Goal: Information Seeking & Learning: Learn about a topic

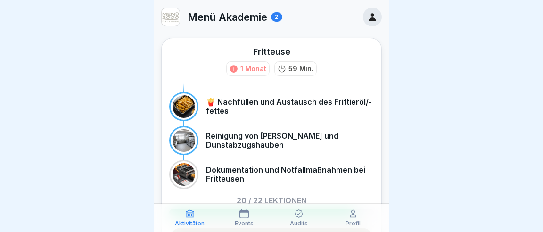
click at [353, 227] on div "Aktivitäten Events Audits Profil" at bounding box center [272, 218] width 236 height 28
click at [372, 14] on icon at bounding box center [372, 17] width 10 height 10
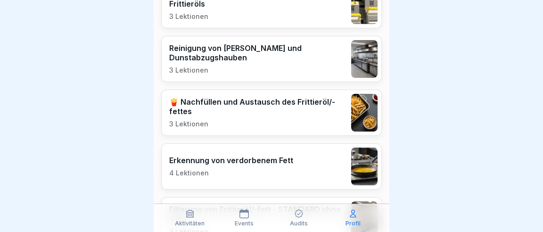
scroll to position [397, 0]
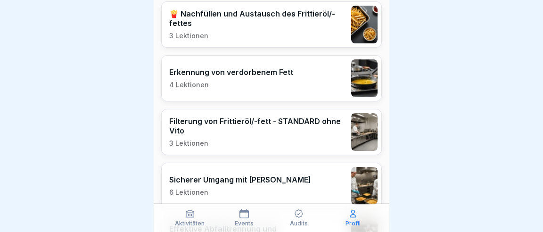
click at [245, 223] on p "Events" at bounding box center [244, 223] width 19 height 7
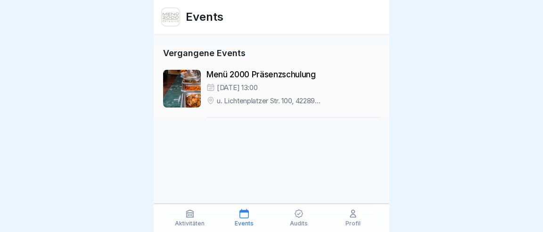
click at [299, 216] on icon at bounding box center [298, 213] width 9 height 9
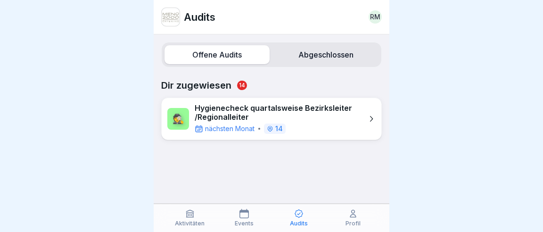
click at [300, 216] on icon at bounding box center [298, 213] width 9 height 9
click at [353, 217] on icon at bounding box center [353, 213] width 9 height 9
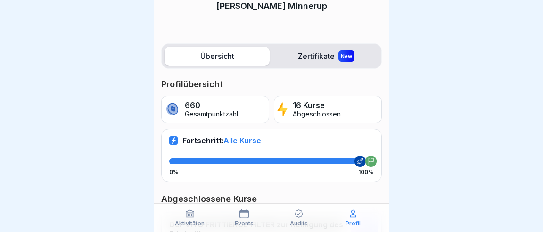
scroll to position [88, 0]
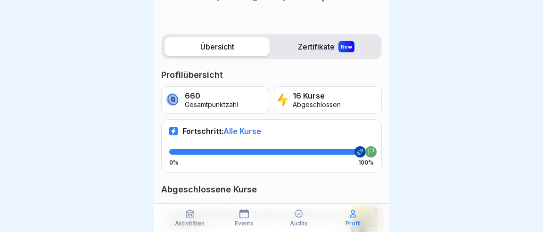
click at [220, 37] on label "Übersicht" at bounding box center [217, 46] width 105 height 19
click at [302, 42] on label "Zertifikate New" at bounding box center [326, 46] width 105 height 19
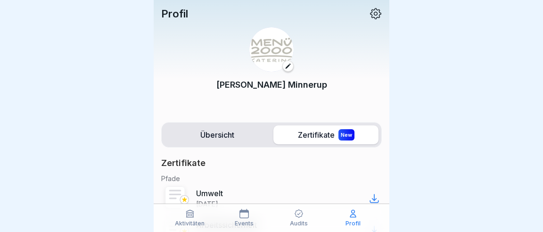
click at [374, 12] on icon at bounding box center [376, 14] width 12 height 12
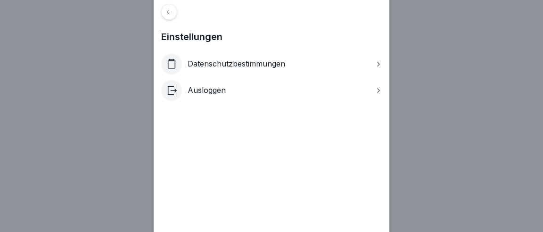
click at [172, 12] on icon at bounding box center [169, 11] width 5 height 4
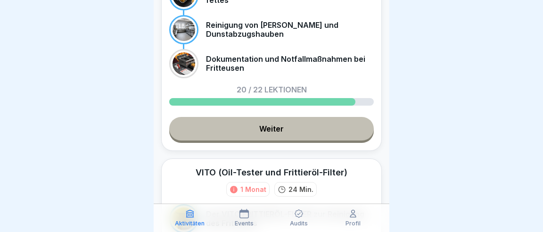
scroll to position [132, 0]
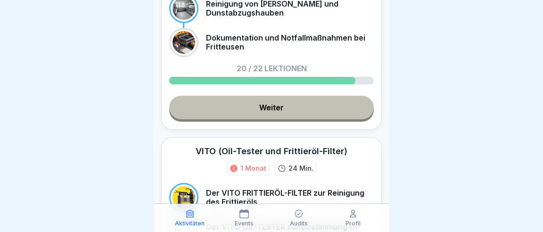
click at [265, 97] on link "Weiter" at bounding box center [271, 108] width 205 height 24
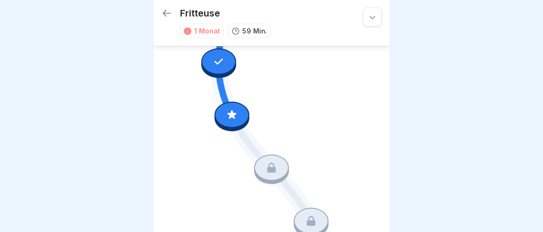
scroll to position [1589, 0]
click at [232, 119] on icon at bounding box center [232, 114] width 12 height 12
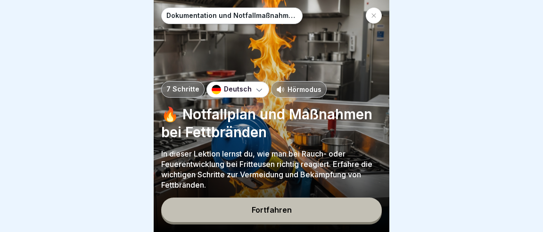
click at [274, 217] on button "Fortfahren" at bounding box center [271, 210] width 221 height 25
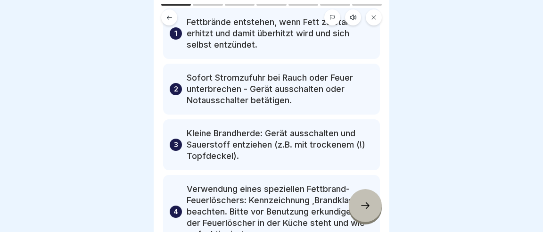
scroll to position [88, 0]
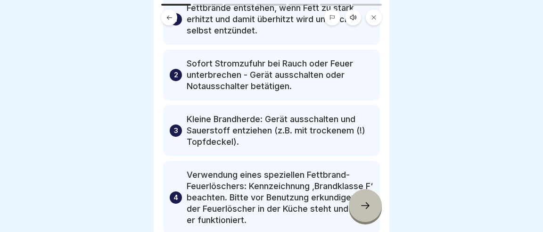
click at [371, 209] on icon at bounding box center [365, 205] width 11 height 11
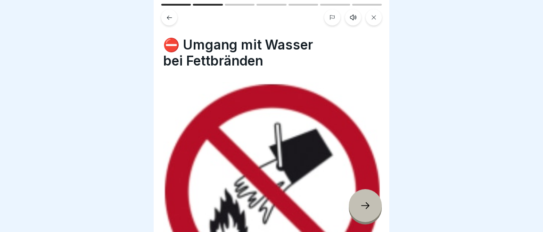
scroll to position [44, 0]
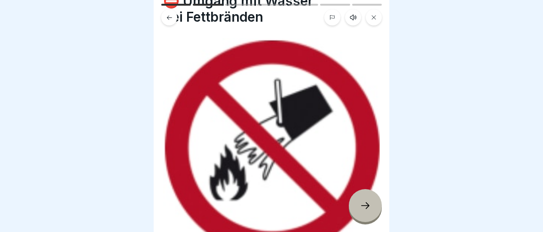
click at [373, 206] on div at bounding box center [365, 205] width 33 height 33
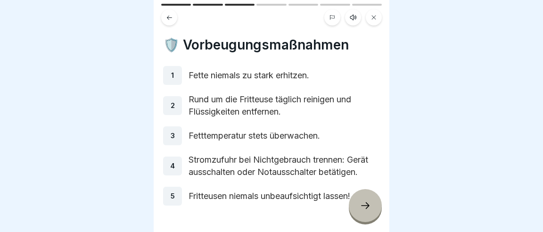
click at [366, 204] on icon at bounding box center [365, 205] width 11 height 11
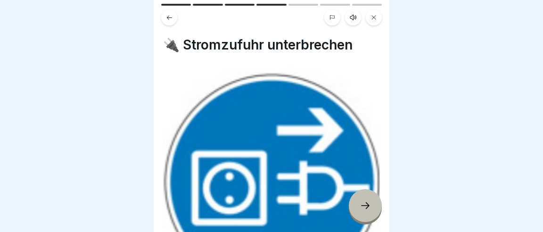
click at [366, 204] on icon at bounding box center [365, 205] width 11 height 11
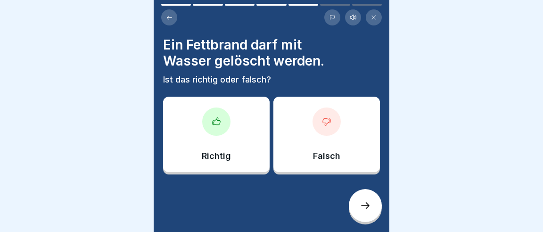
click at [328, 117] on icon at bounding box center [326, 121] width 9 height 9
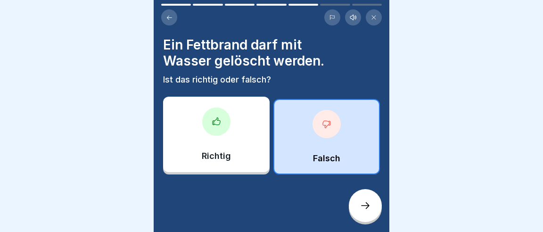
click at [364, 204] on icon at bounding box center [365, 205] width 11 height 11
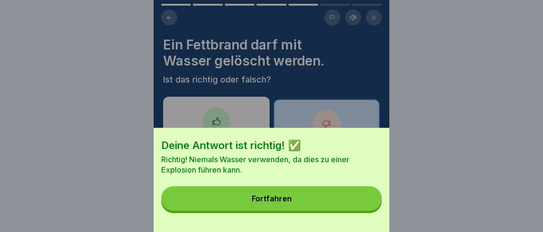
click at [285, 203] on button "Fortfahren" at bounding box center [271, 198] width 221 height 25
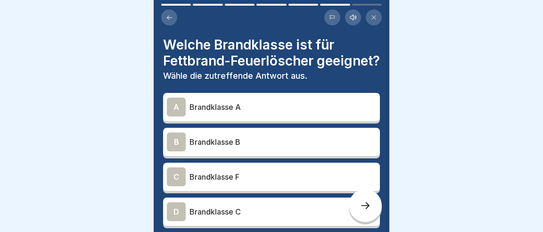
click at [266, 169] on div "C Brandklasse F" at bounding box center [271, 176] width 209 height 19
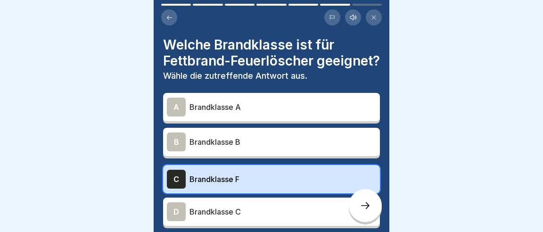
click at [365, 210] on icon at bounding box center [365, 205] width 11 height 11
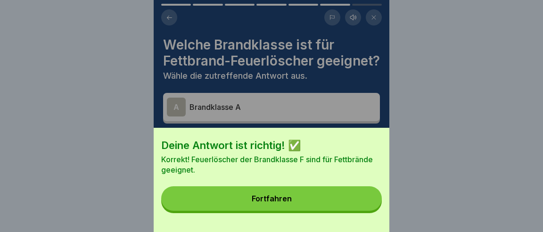
click at [340, 208] on button "Fortfahren" at bounding box center [271, 198] width 221 height 25
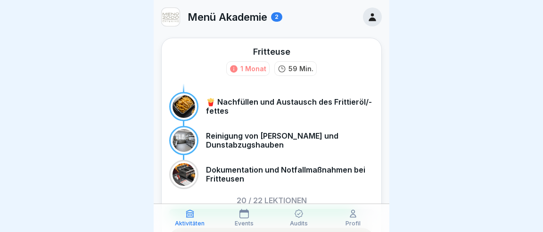
scroll to position [44, 0]
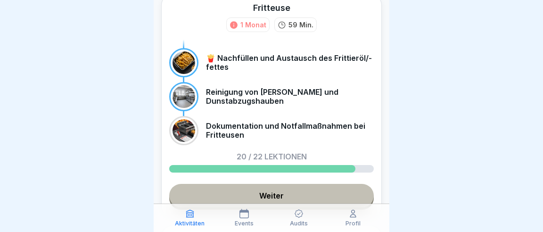
click at [267, 185] on link "Weiter" at bounding box center [271, 196] width 205 height 24
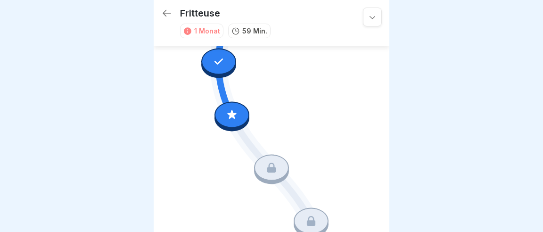
scroll to position [1589, 0]
click at [244, 114] on div at bounding box center [232, 114] width 35 height 26
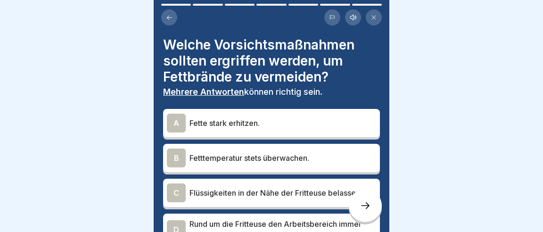
click at [363, 205] on icon at bounding box center [365, 205] width 11 height 11
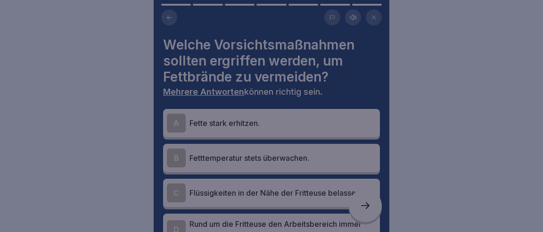
click at [431, 186] on div at bounding box center [271, 116] width 543 height 232
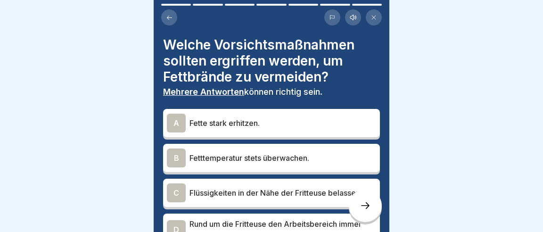
click at [216, 152] on p "Fetttemperatur stets überwachen." at bounding box center [283, 157] width 187 height 11
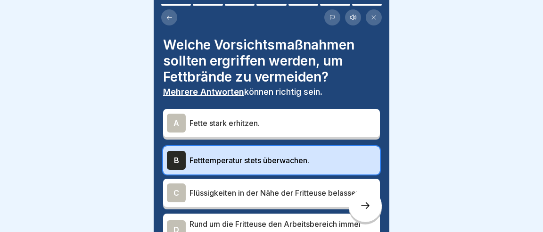
click at [249, 218] on p "Rund um die Fritteuse den Arbeitsbereich immer sauber halten und reinigen." at bounding box center [283, 229] width 187 height 23
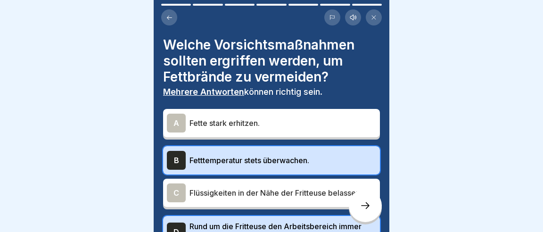
click at [372, 199] on div at bounding box center [365, 205] width 33 height 33
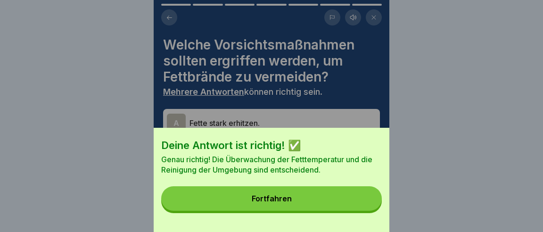
click at [300, 193] on button "Fortfahren" at bounding box center [271, 198] width 221 height 25
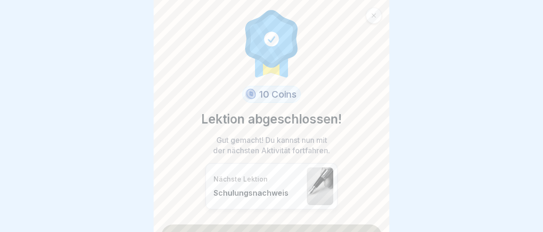
click at [284, 224] on link "Fortfahren" at bounding box center [271, 236] width 221 height 24
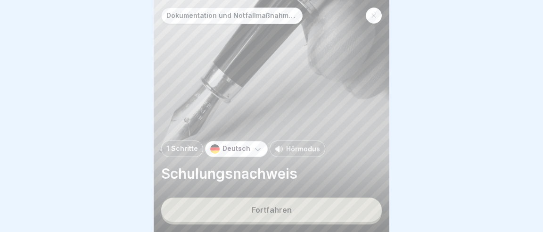
click at [279, 217] on button "Fortfahren" at bounding box center [271, 210] width 221 height 25
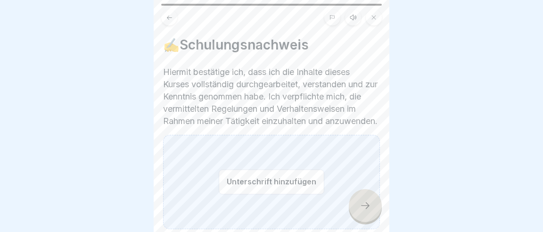
click at [158, 191] on div "✍️Schulungsnachweis Hiermit bestätige ich, dass ich die Inhalte dieses Kurses v…" at bounding box center [272, 116] width 236 height 232
click at [250, 169] on button "Unterschrift hinzufügen" at bounding box center [272, 181] width 106 height 25
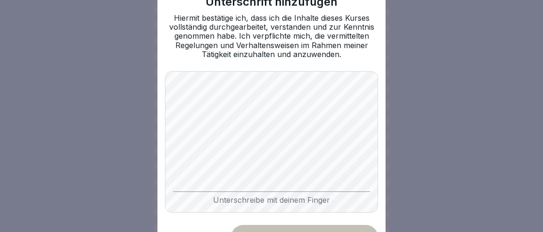
click at [162, 149] on div "Unterschrift hinzufügen Hiermit bestätige ich, dass ich die Inhalte dieses Kurs…" at bounding box center [272, 116] width 228 height 287
click at [167, 134] on div "Unterschrift hinzufügen Hiermit bestätige ich, dass ich die Inhalte dieses Kurs…" at bounding box center [272, 116] width 228 height 287
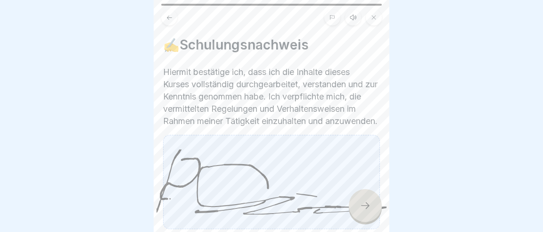
click at [382, 207] on div at bounding box center [365, 205] width 33 height 33
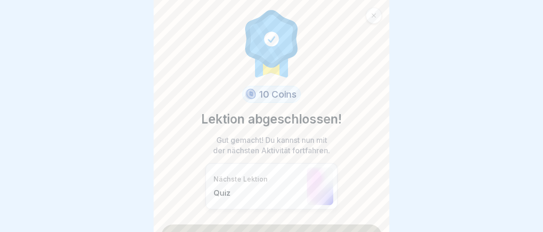
click at [281, 224] on link "Fortfahren" at bounding box center [271, 236] width 221 height 24
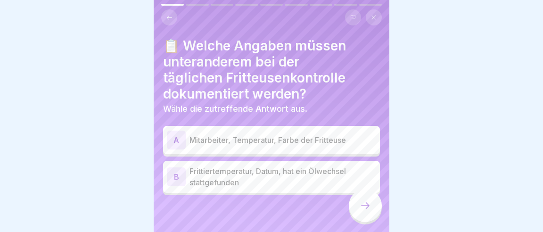
click at [232, 166] on p "Frittiertemperatur, Datum, hat ein Ölwechsel stattgefunden" at bounding box center [283, 177] width 187 height 23
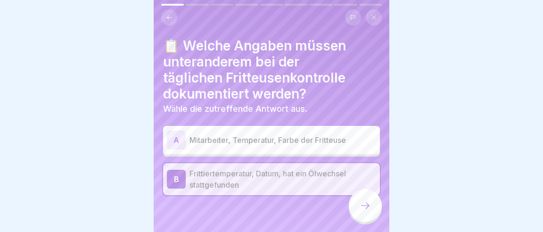
click at [362, 208] on icon at bounding box center [365, 205] width 11 height 11
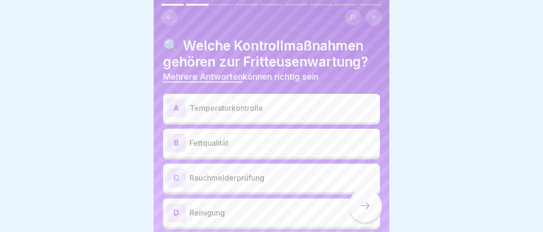
click at [228, 102] on p "Temperaturkontrolle" at bounding box center [283, 107] width 187 height 11
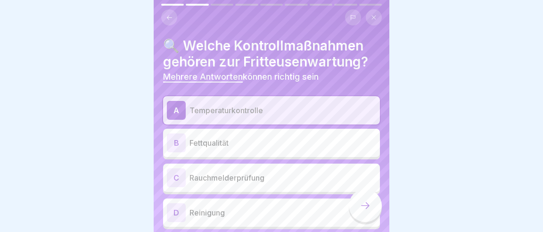
click at [219, 137] on p "Fettqualität" at bounding box center [283, 142] width 187 height 11
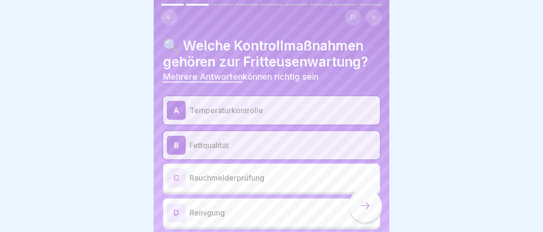
click at [361, 211] on div at bounding box center [365, 205] width 33 height 33
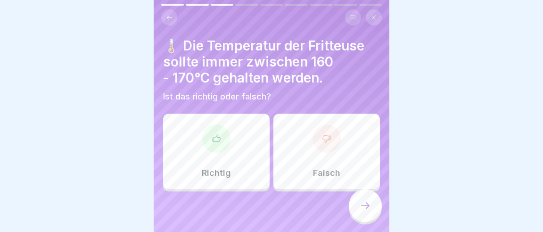
click at [248, 138] on div "Richtig" at bounding box center [216, 151] width 107 height 75
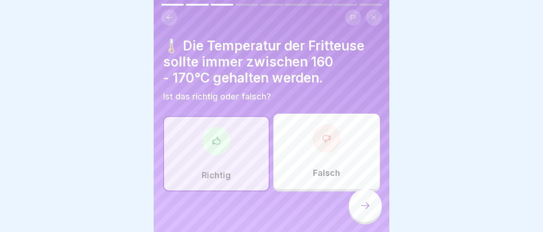
click at [367, 211] on icon at bounding box center [365, 205] width 11 height 11
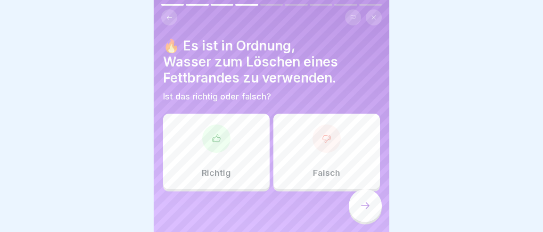
click at [333, 120] on div "Falsch" at bounding box center [327, 151] width 107 height 75
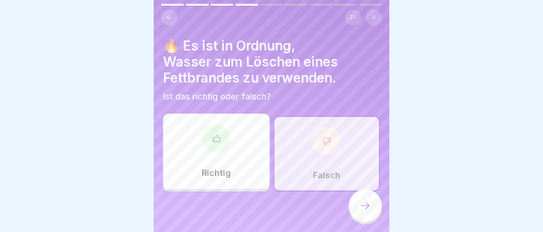
click at [363, 208] on icon at bounding box center [365, 205] width 11 height 11
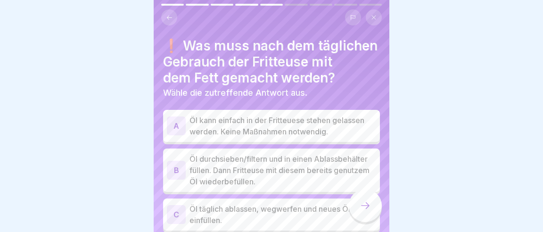
click at [211, 153] on p "Öl durchsieben/filtern und in einen Ablassbehälter füllen. Dann Fritteuse mit d…" at bounding box center [283, 170] width 187 height 34
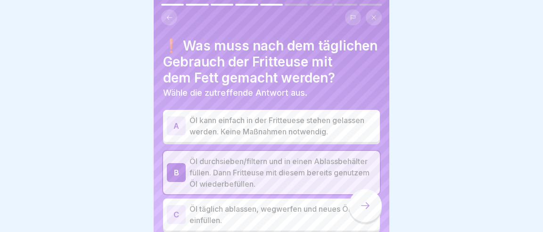
click at [373, 206] on div at bounding box center [365, 205] width 33 height 33
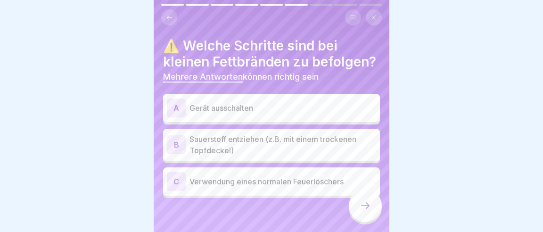
click at [224, 102] on p "Gerät ausschalten" at bounding box center [283, 107] width 187 height 11
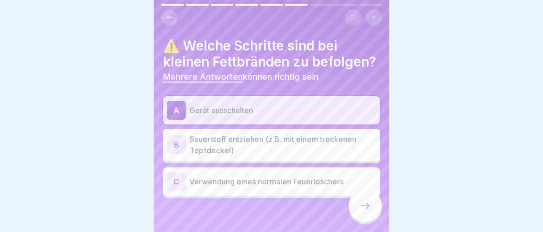
click at [225, 133] on p "Sauerstoff entziehen (z.B. mit einem trockenen Topfdeckel)" at bounding box center [283, 144] width 187 height 23
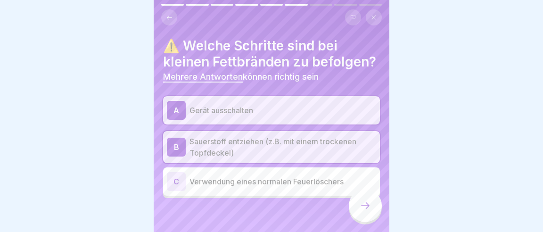
click at [367, 207] on icon at bounding box center [365, 205] width 11 height 11
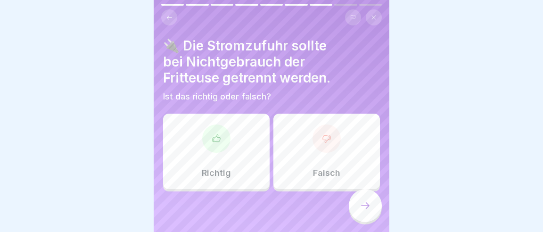
click at [226, 125] on div at bounding box center [216, 139] width 28 height 28
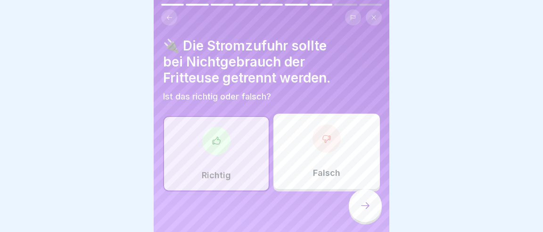
click at [362, 202] on div at bounding box center [365, 205] width 33 height 33
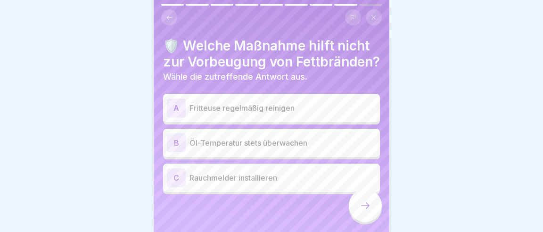
click at [275, 172] on p "Rauchmelder installieren" at bounding box center [283, 177] width 187 height 11
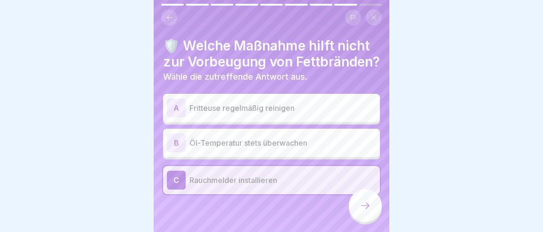
click at [371, 206] on icon at bounding box center [365, 205] width 11 height 11
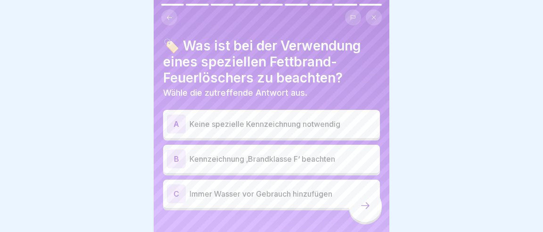
click at [264, 149] on div "B Kennzeichnung ‚Brandklasse F‘ beachten" at bounding box center [271, 158] width 209 height 19
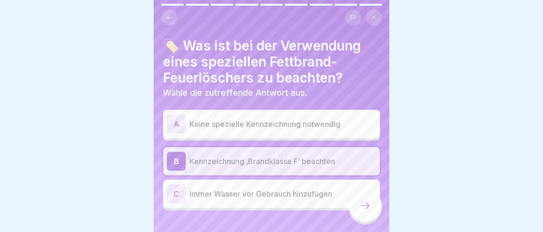
click at [365, 214] on div at bounding box center [365, 205] width 33 height 33
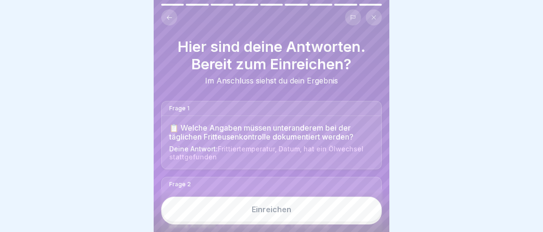
click at [316, 208] on button "Einreichen" at bounding box center [271, 209] width 221 height 25
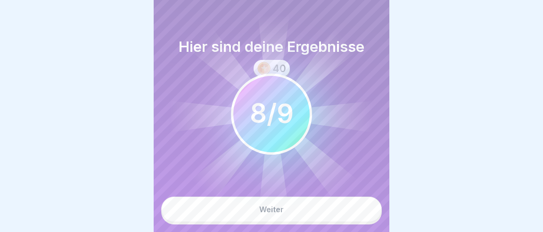
click at [282, 216] on icon at bounding box center [272, 114] width 208 height 208
click at [268, 212] on icon at bounding box center [274, 165] width 32 height 103
click at [274, 206] on icon at bounding box center [274, 165] width 32 height 103
click at [276, 211] on icon at bounding box center [274, 165] width 32 height 103
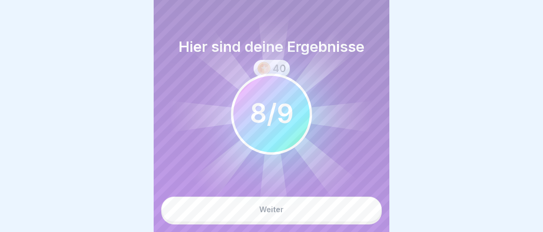
click at [276, 211] on icon at bounding box center [274, 165] width 32 height 103
click at [258, 128] on circle at bounding box center [271, 114] width 79 height 79
click at [286, 14] on icon at bounding box center [272, 114] width 208 height 208
click at [270, 210] on icon at bounding box center [274, 165] width 32 height 103
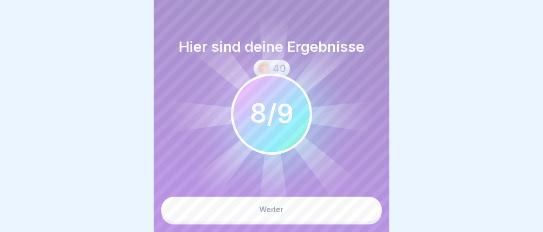
click at [270, 210] on icon at bounding box center [274, 165] width 32 height 103
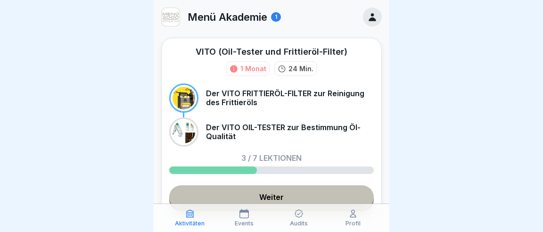
click at [286, 185] on link "Weiter" at bounding box center [271, 197] width 205 height 24
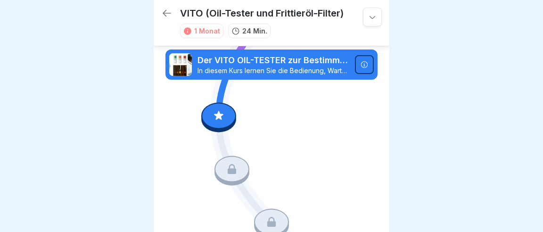
scroll to position [262, 0]
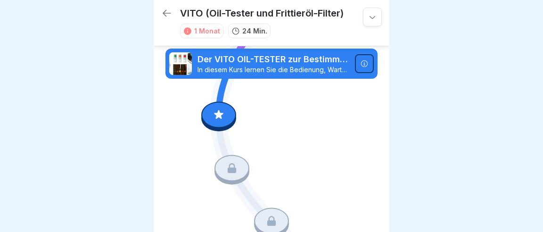
click at [212, 119] on div at bounding box center [218, 115] width 35 height 26
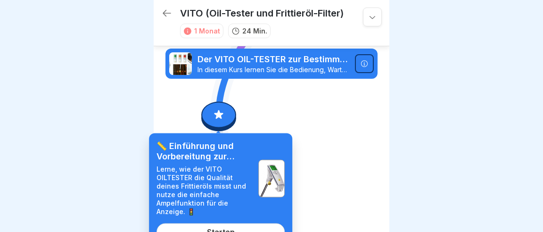
click at [237, 224] on link "Starten" at bounding box center [221, 232] width 128 height 17
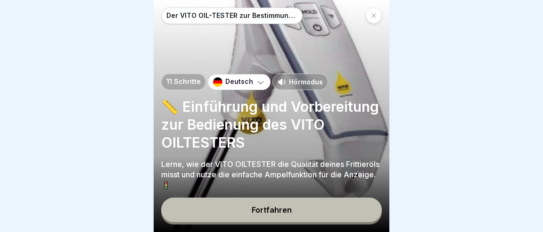
click at [283, 217] on button "Fortfahren" at bounding box center [271, 210] width 221 height 25
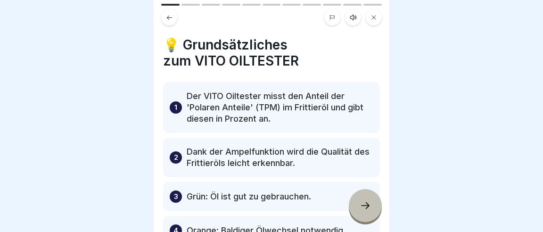
click at [369, 219] on div at bounding box center [365, 205] width 33 height 33
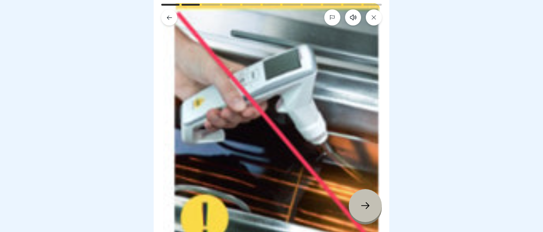
scroll to position [88, 0]
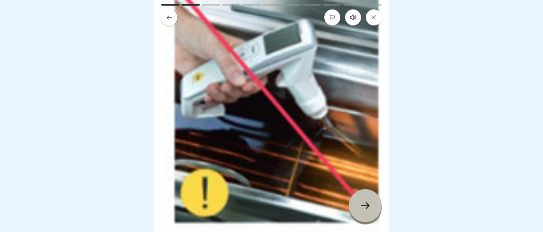
click at [370, 208] on icon at bounding box center [365, 205] width 8 height 7
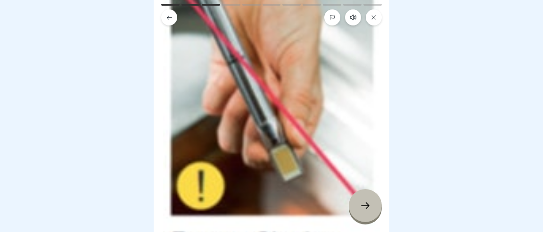
click at [369, 208] on icon at bounding box center [365, 205] width 11 height 11
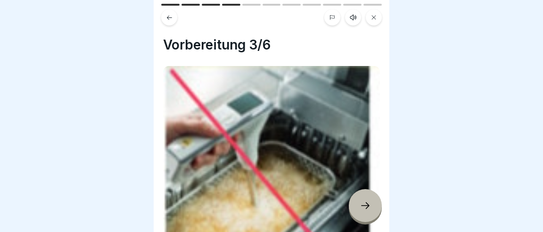
click at [369, 208] on icon at bounding box center [365, 205] width 11 height 11
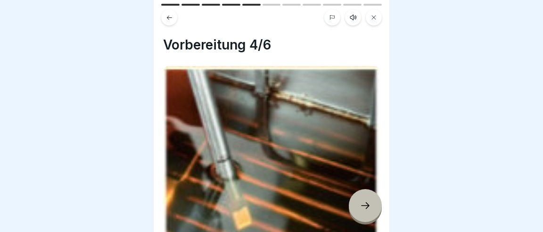
click at [369, 208] on icon at bounding box center [365, 205] width 11 height 11
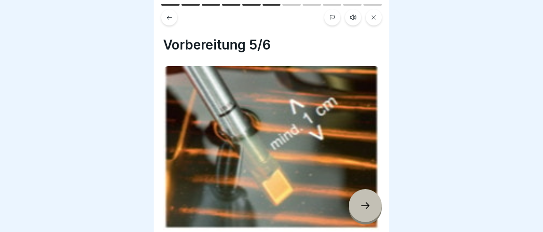
click at [369, 208] on icon at bounding box center [365, 205] width 11 height 11
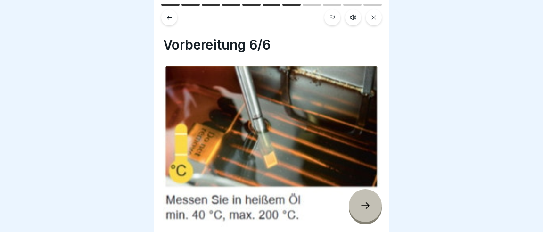
click at [369, 208] on icon at bounding box center [365, 205] width 11 height 11
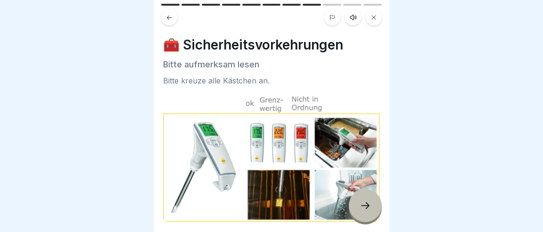
click at [361, 214] on div at bounding box center [365, 205] width 33 height 33
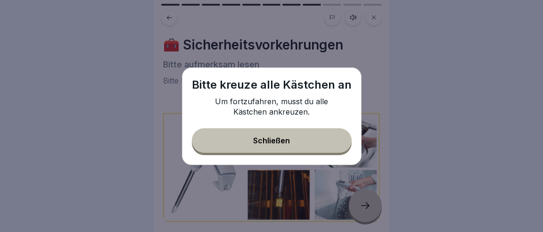
click at [320, 136] on button "Schließen" at bounding box center [272, 140] width 160 height 25
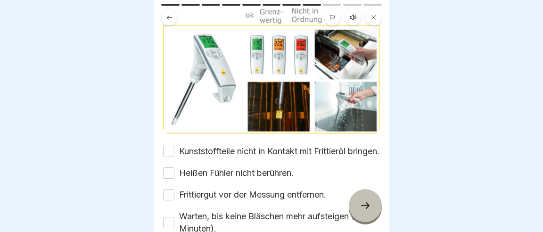
scroll to position [132, 0]
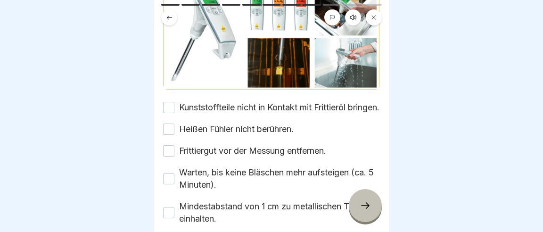
click at [166, 102] on button "Kunststoffteile nicht in Kontakt mit Frittieröl bringen." at bounding box center [168, 107] width 11 height 11
click at [166, 124] on button "Heißen Fühler nicht berühren." at bounding box center [168, 129] width 11 height 11
click at [167, 145] on button "Frittiergut vor der Messung entfernen." at bounding box center [168, 150] width 11 height 11
click at [167, 173] on button "Warten, bis keine Bläschen mehr aufsteigen (ca. 5 Minuten)." at bounding box center [168, 178] width 11 height 11
click at [168, 207] on button "Mindestabstand von 1 cm zu metallischen Teilen einhalten." at bounding box center [168, 212] width 11 height 11
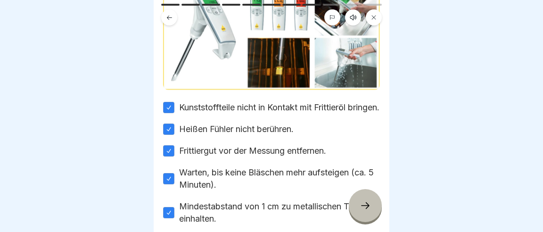
click at [366, 207] on icon at bounding box center [365, 205] width 11 height 11
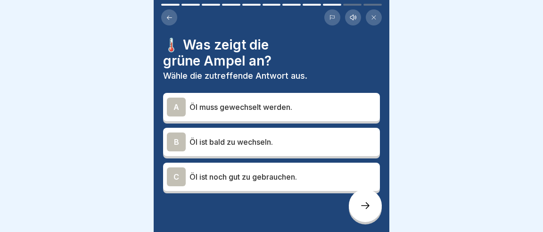
click at [261, 171] on p "Öl ist noch gut zu gebrauchen." at bounding box center [283, 176] width 187 height 11
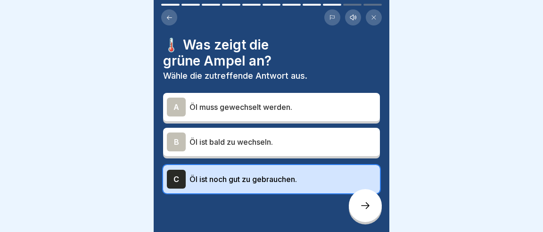
click at [360, 201] on div at bounding box center [365, 205] width 33 height 33
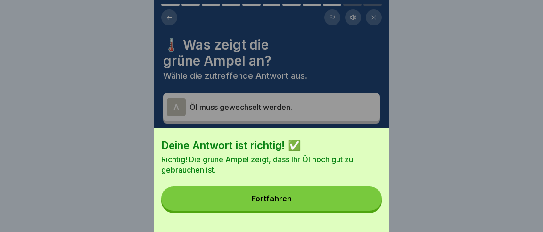
click at [332, 200] on button "Fortfahren" at bounding box center [271, 198] width 221 height 25
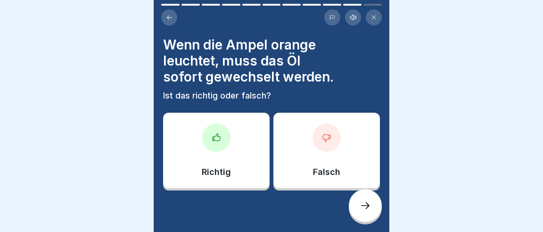
click at [328, 133] on icon at bounding box center [326, 137] width 9 height 9
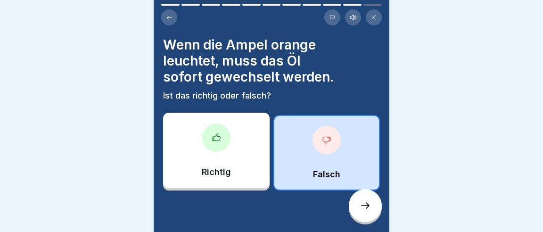
click at [376, 216] on div at bounding box center [365, 205] width 33 height 33
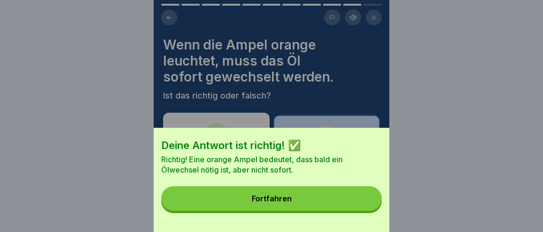
click at [339, 202] on button "Fortfahren" at bounding box center [271, 198] width 221 height 25
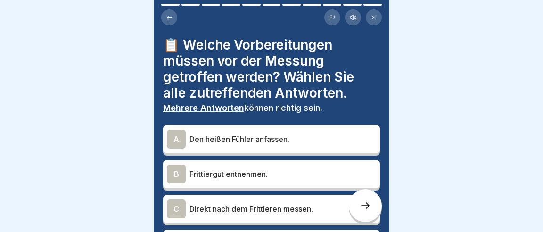
click at [209, 168] on p "Frittiergut entnehmen." at bounding box center [283, 173] width 187 height 11
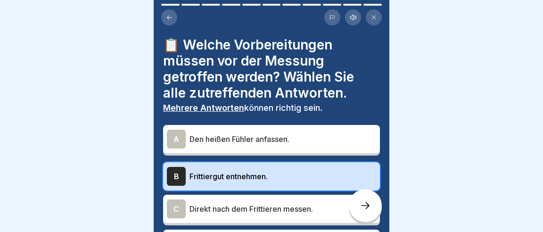
click at [211, 203] on p "Direkt nach dem Frittieren messen." at bounding box center [283, 208] width 187 height 11
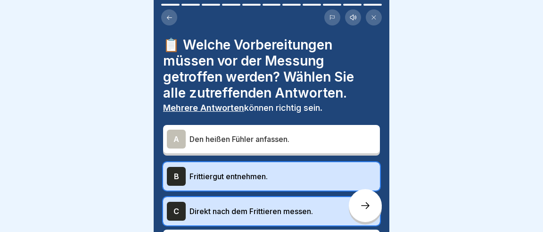
click at [359, 211] on div at bounding box center [365, 205] width 33 height 33
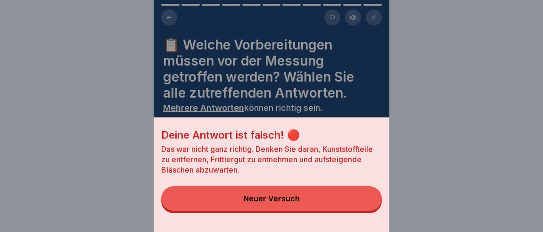
click at [322, 204] on button "Neuer Versuch" at bounding box center [271, 198] width 221 height 25
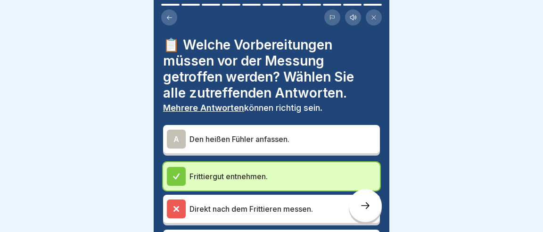
click at [178, 205] on icon at bounding box center [176, 209] width 8 height 8
click at [374, 209] on div at bounding box center [365, 205] width 33 height 33
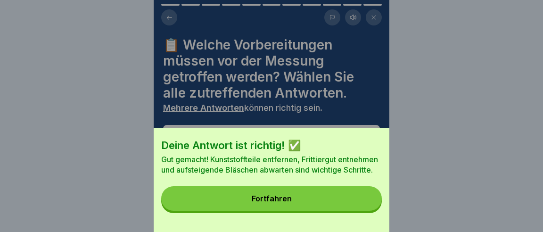
click at [330, 200] on button "Fortfahren" at bounding box center [271, 198] width 221 height 25
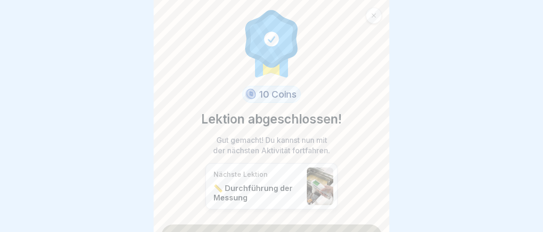
click at [315, 224] on link "Fortfahren" at bounding box center [271, 236] width 221 height 24
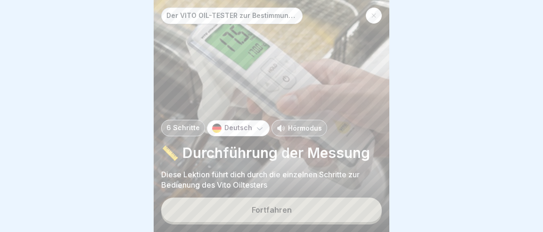
click at [305, 214] on button "Fortfahren" at bounding box center [271, 210] width 221 height 25
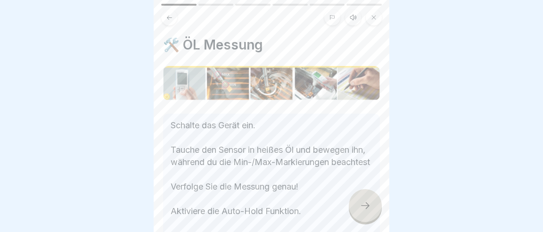
click at [358, 210] on div at bounding box center [365, 205] width 33 height 33
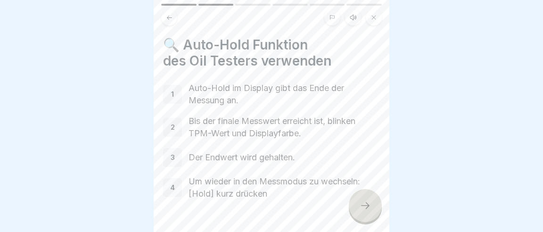
click at [371, 206] on icon at bounding box center [365, 205] width 11 height 11
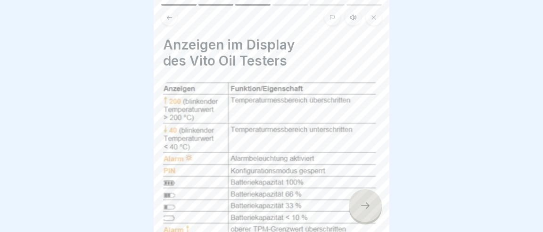
click at [371, 206] on icon at bounding box center [365, 205] width 11 height 11
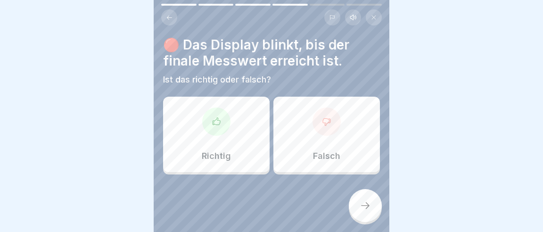
click at [254, 146] on div "Richtig" at bounding box center [216, 134] width 107 height 75
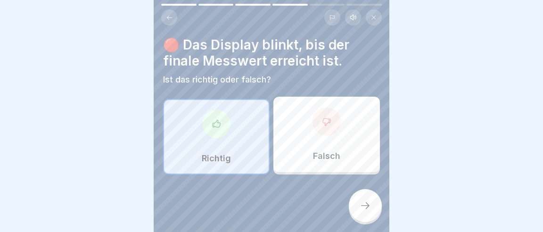
click at [370, 209] on icon at bounding box center [365, 205] width 11 height 11
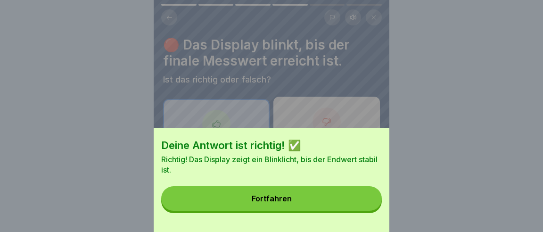
click at [351, 205] on button "Fortfahren" at bounding box center [271, 198] width 221 height 25
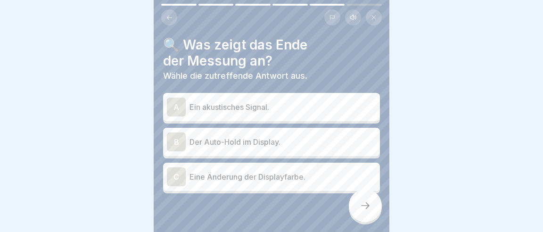
click at [212, 163] on div "C Eine Änderung der Displayfarbe." at bounding box center [271, 177] width 217 height 28
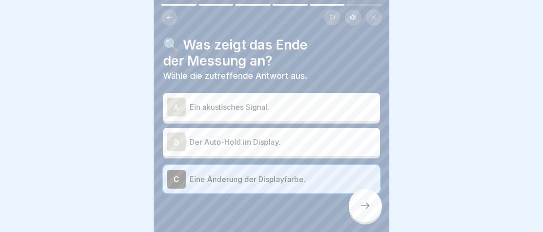
click at [378, 209] on div at bounding box center [365, 205] width 33 height 33
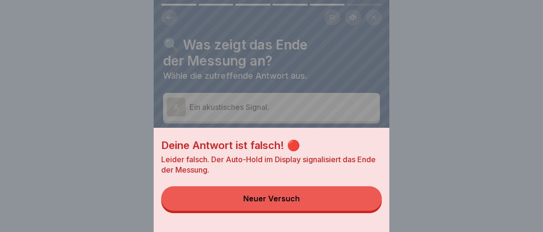
click at [333, 205] on button "Neuer Versuch" at bounding box center [271, 198] width 221 height 25
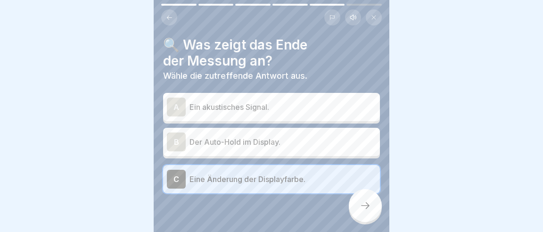
click at [169, 133] on div "B" at bounding box center [176, 142] width 19 height 19
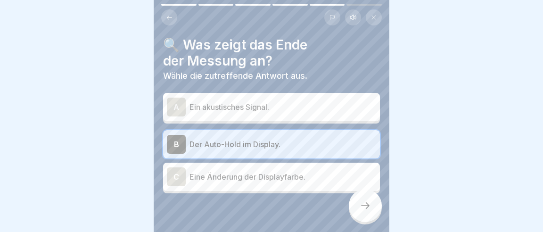
click at [364, 207] on icon at bounding box center [365, 205] width 11 height 11
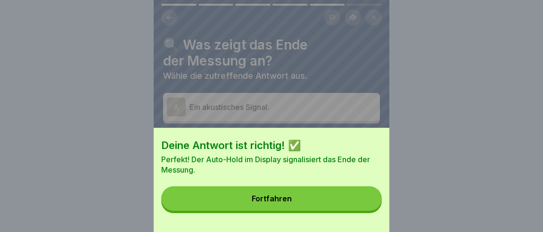
click at [319, 201] on button "Fortfahren" at bounding box center [271, 198] width 221 height 25
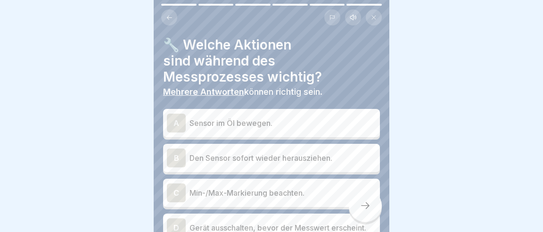
click at [200, 187] on p "Min-/Max-Markierung beachten." at bounding box center [283, 192] width 187 height 11
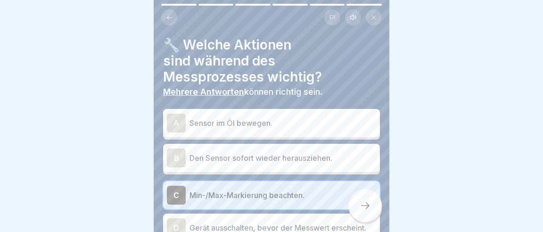
click at [365, 209] on icon at bounding box center [365, 205] width 11 height 11
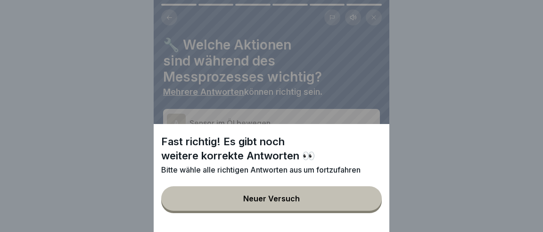
click at [322, 201] on button "Neuer Versuch" at bounding box center [271, 198] width 221 height 25
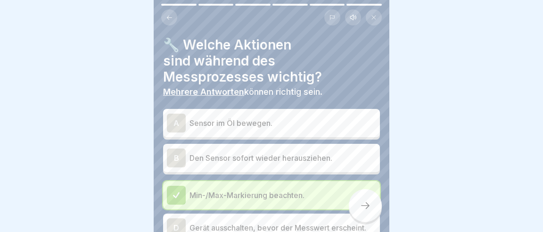
drag, startPoint x: 383, startPoint y: 207, endPoint x: 374, endPoint y: 209, distance: 8.7
click at [375, 209] on div at bounding box center [365, 205] width 33 height 33
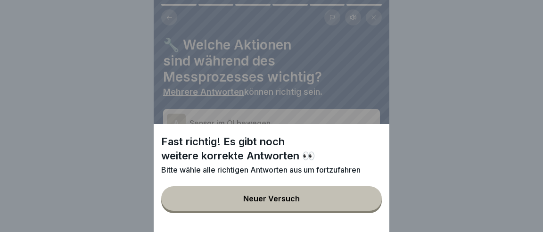
click at [345, 216] on div "Fast richtig! Es gibt noch weitere korrekte Antworten 👀 Bitte wähle alle richti…" at bounding box center [272, 178] width 236 height 108
click at [404, 206] on div "Fast richtig! Es gibt noch weitere korrekte Antworten 👀 Bitte wähle alle richti…" at bounding box center [271, 116] width 543 height 232
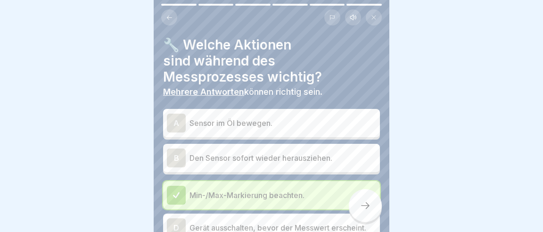
click at [170, 149] on div "B" at bounding box center [176, 158] width 19 height 19
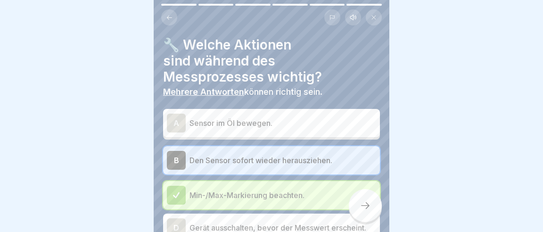
click at [356, 212] on div at bounding box center [365, 205] width 33 height 33
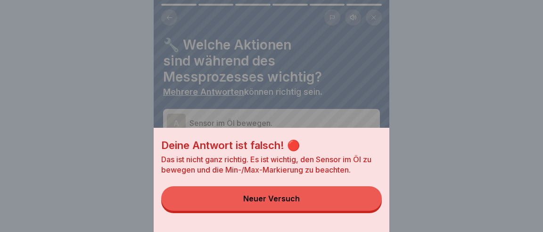
click at [284, 198] on div "Neuer Versuch" at bounding box center [271, 198] width 57 height 8
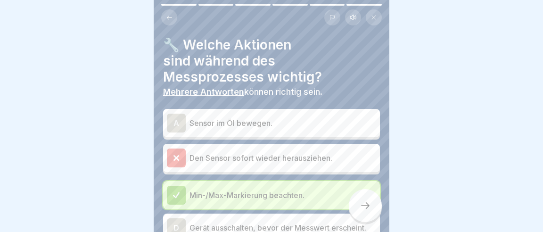
click at [171, 114] on div "A" at bounding box center [176, 123] width 19 height 19
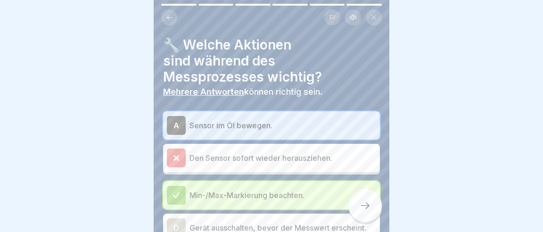
click at [363, 215] on div at bounding box center [365, 205] width 33 height 33
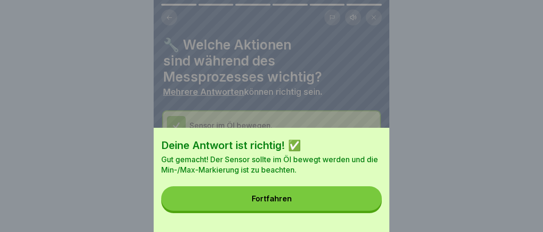
click at [322, 210] on button "Fortfahren" at bounding box center [271, 198] width 221 height 25
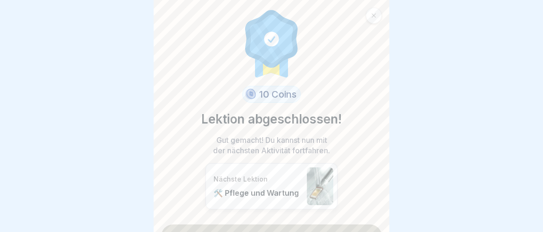
click at [308, 224] on link "Fortfahren" at bounding box center [271, 236] width 221 height 24
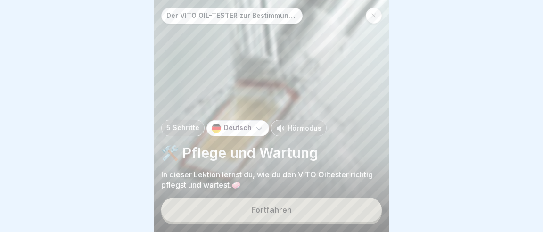
click at [302, 218] on button "Fortfahren" at bounding box center [271, 210] width 221 height 25
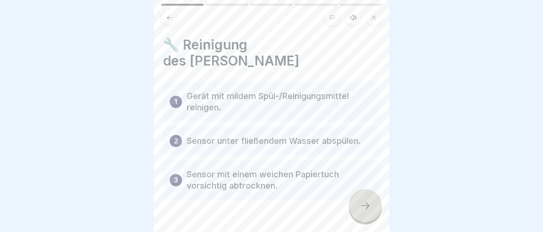
click at [363, 216] on div at bounding box center [365, 205] width 33 height 33
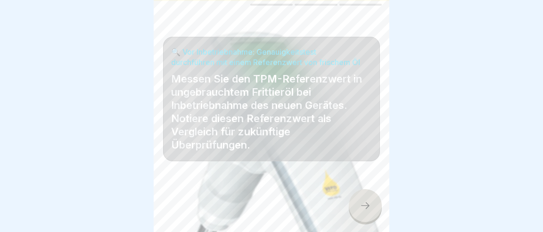
click at [370, 215] on div at bounding box center [365, 205] width 33 height 33
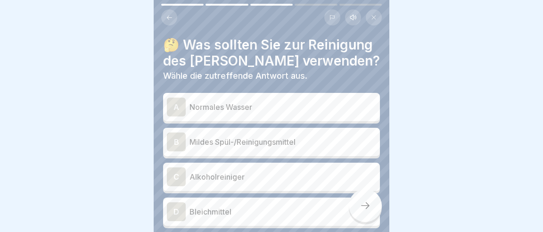
click at [298, 136] on p "Mildes Spül-/Reinigungsmittel" at bounding box center [283, 141] width 187 height 11
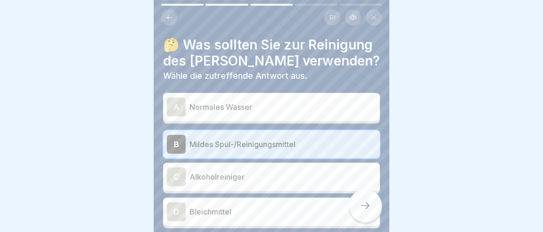
click at [371, 209] on icon at bounding box center [365, 205] width 11 height 11
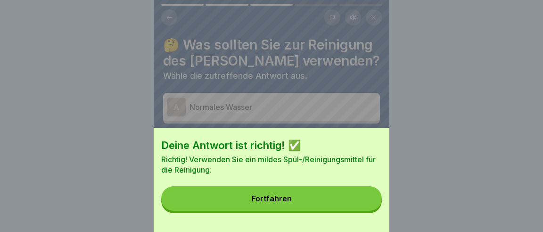
click at [312, 202] on button "Fortfahren" at bounding box center [271, 198] width 221 height 25
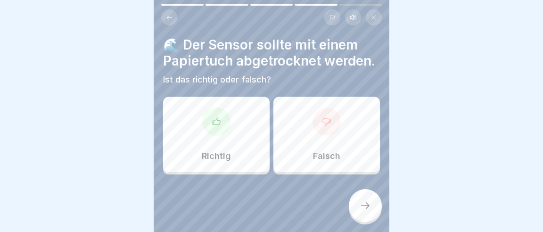
click at [225, 157] on div "Richtig" at bounding box center [216, 134] width 107 height 75
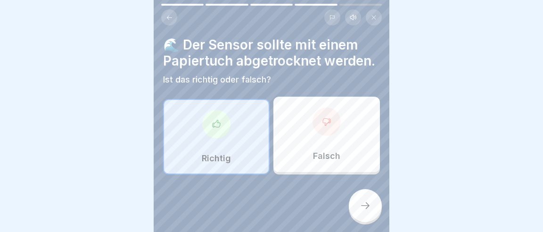
click at [361, 210] on div at bounding box center [365, 205] width 33 height 33
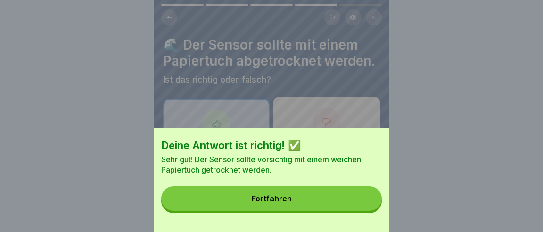
click at [326, 203] on button "Fortfahren" at bounding box center [271, 198] width 221 height 25
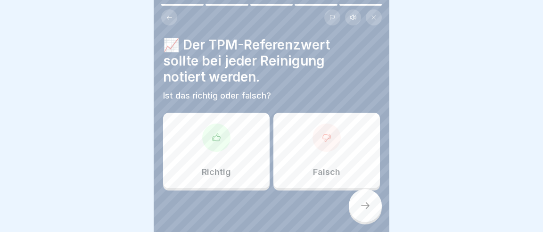
click at [243, 154] on div "Richtig" at bounding box center [216, 150] width 107 height 75
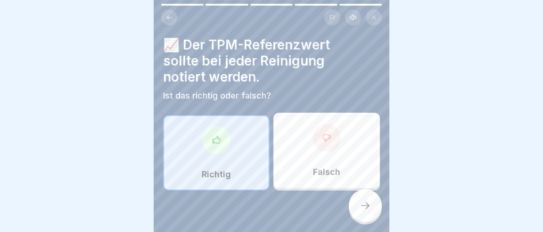
click at [367, 200] on div at bounding box center [365, 205] width 33 height 33
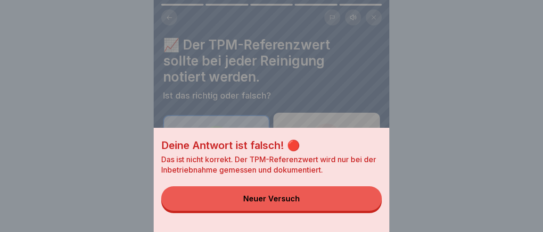
click at [337, 201] on button "Neuer Versuch" at bounding box center [271, 198] width 221 height 25
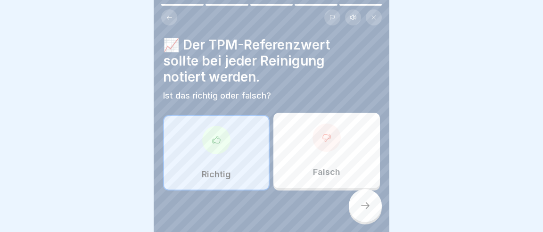
click at [333, 138] on div "Falsch" at bounding box center [327, 150] width 107 height 75
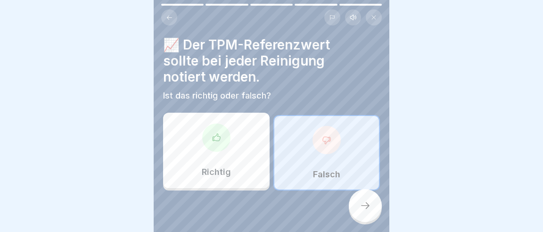
click at [374, 203] on div at bounding box center [365, 205] width 33 height 33
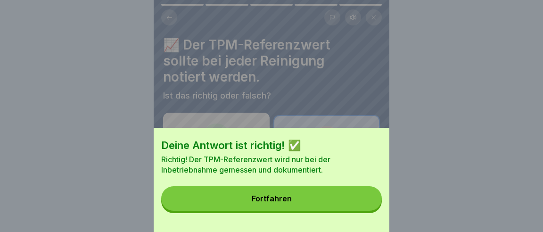
click at [349, 203] on button "Fortfahren" at bounding box center [271, 198] width 221 height 25
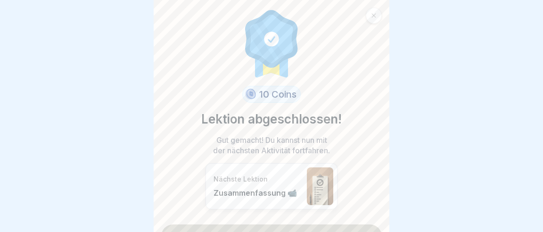
click at [299, 224] on link "Fortfahren" at bounding box center [271, 236] width 221 height 24
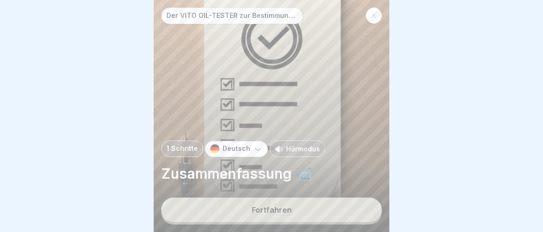
click at [301, 216] on button "Fortfahren" at bounding box center [271, 210] width 221 height 25
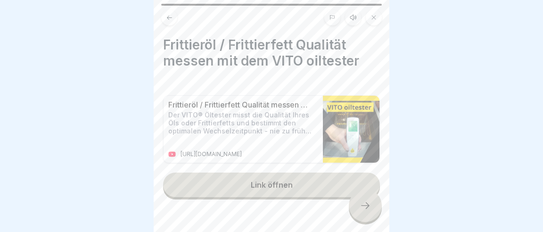
click at [370, 214] on div at bounding box center [365, 205] width 33 height 33
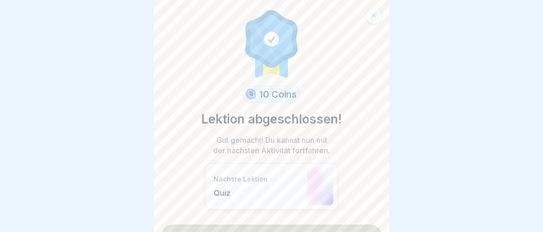
click at [352, 224] on link "Fortfahren" at bounding box center [271, 236] width 221 height 24
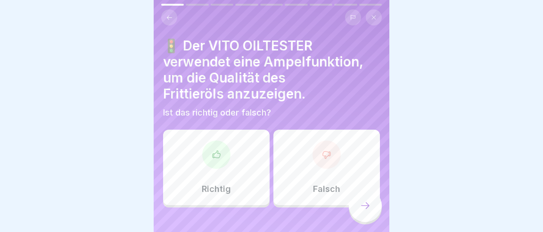
click at [233, 142] on div "Richtig" at bounding box center [216, 167] width 107 height 75
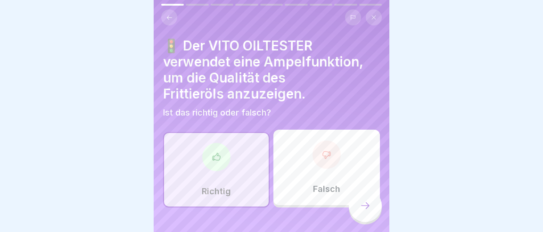
click at [359, 202] on div at bounding box center [365, 205] width 33 height 33
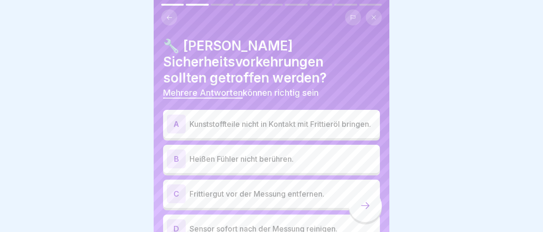
click at [179, 115] on div "A" at bounding box center [176, 124] width 19 height 19
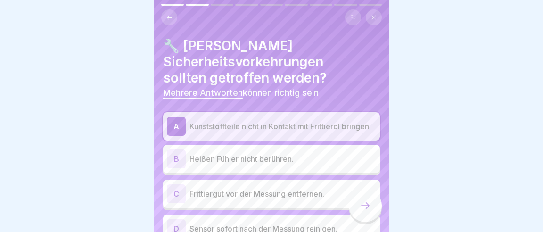
click at [179, 149] on div "B" at bounding box center [176, 158] width 19 height 19
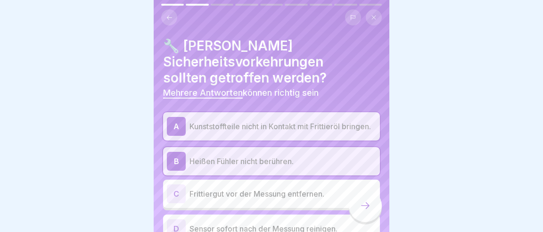
click at [176, 184] on div "C" at bounding box center [176, 193] width 19 height 19
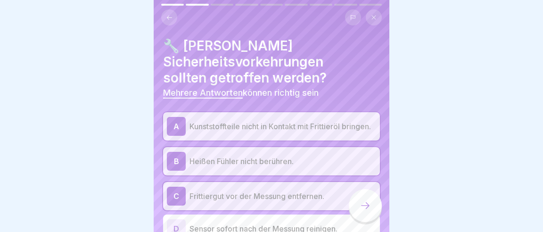
scroll to position [44, 0]
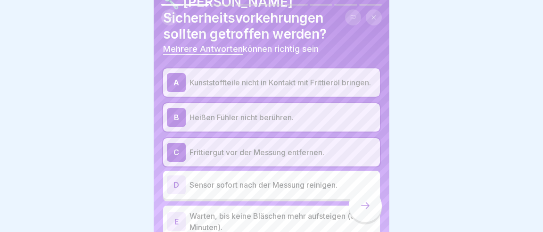
click at [176, 175] on div "D" at bounding box center [176, 184] width 19 height 19
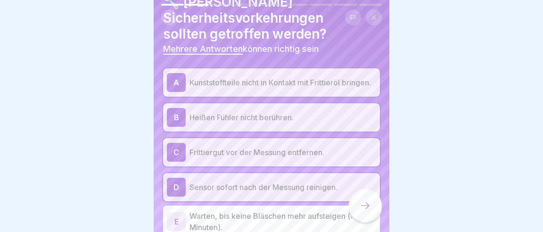
click at [178, 212] on div "E" at bounding box center [176, 221] width 19 height 19
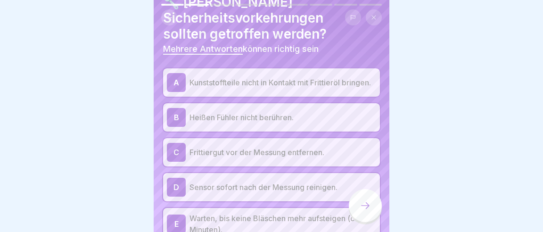
click at [360, 213] on div at bounding box center [365, 205] width 33 height 33
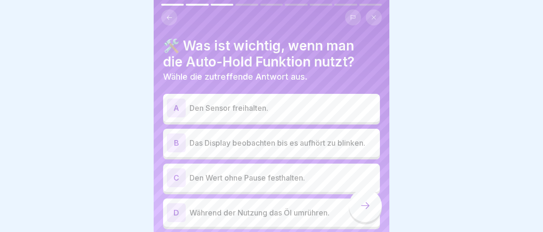
click at [174, 133] on div "B" at bounding box center [176, 142] width 19 height 19
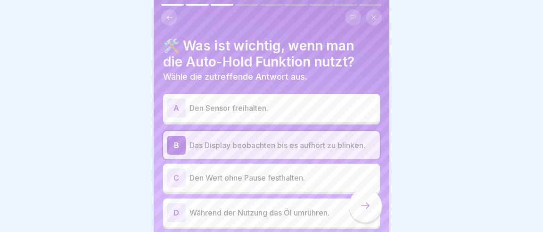
click at [363, 209] on icon at bounding box center [365, 205] width 11 height 11
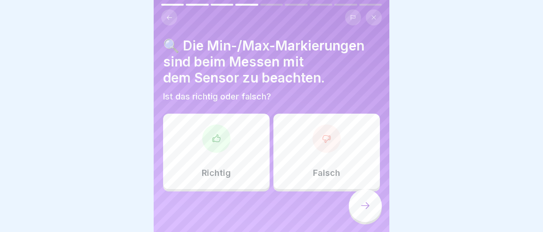
click at [229, 125] on div "Richtig" at bounding box center [216, 151] width 107 height 75
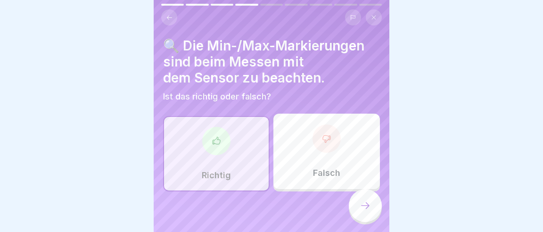
click at [357, 206] on div at bounding box center [365, 205] width 33 height 33
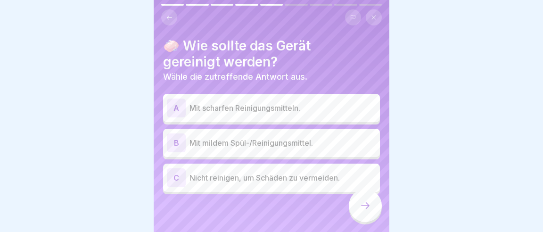
click at [290, 137] on p "Mit mildem Spül-/Reinigungsmittel." at bounding box center [283, 142] width 187 height 11
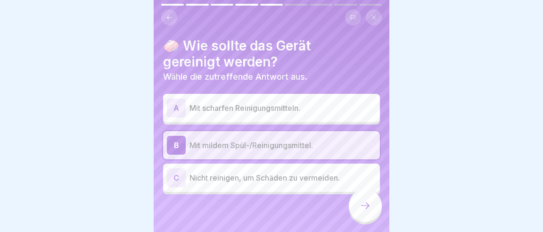
click at [357, 213] on div at bounding box center [365, 205] width 33 height 33
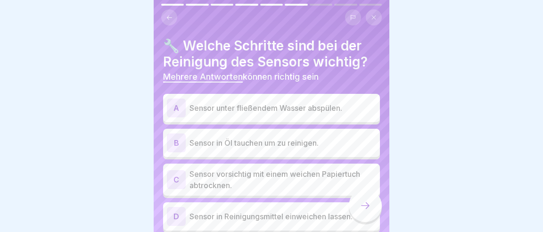
click at [176, 170] on div "C" at bounding box center [176, 179] width 19 height 19
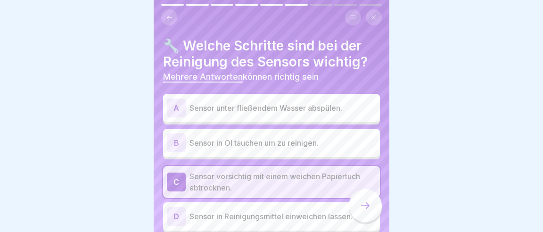
click at [181, 99] on div "A" at bounding box center [176, 108] width 19 height 19
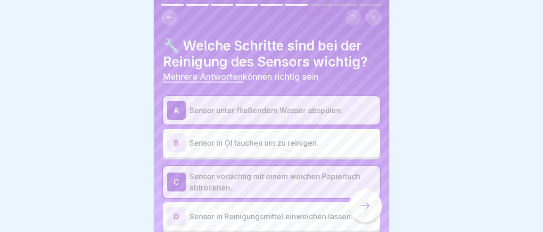
click at [368, 207] on icon at bounding box center [365, 205] width 11 height 11
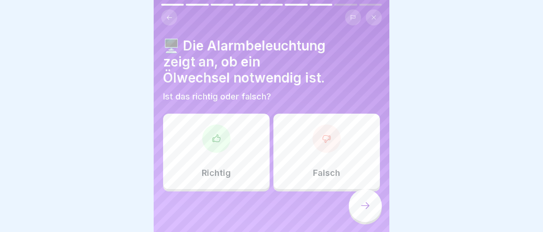
click at [234, 124] on div "Richtig" at bounding box center [216, 151] width 107 height 75
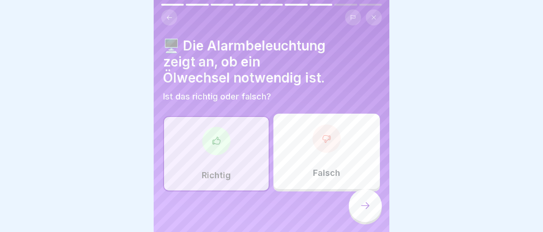
click at [366, 203] on icon at bounding box center [365, 205] width 11 height 11
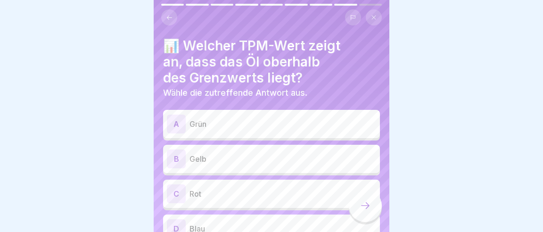
click at [248, 188] on p "Rot" at bounding box center [283, 193] width 187 height 11
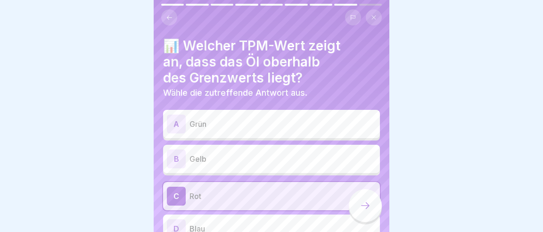
click at [357, 215] on div at bounding box center [365, 205] width 33 height 33
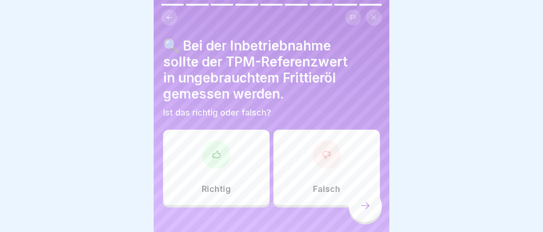
click at [328, 144] on div "Falsch" at bounding box center [327, 167] width 107 height 75
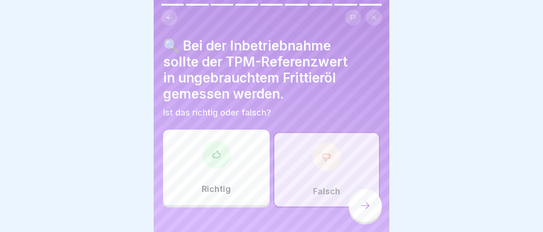
click at [367, 210] on icon at bounding box center [365, 205] width 11 height 11
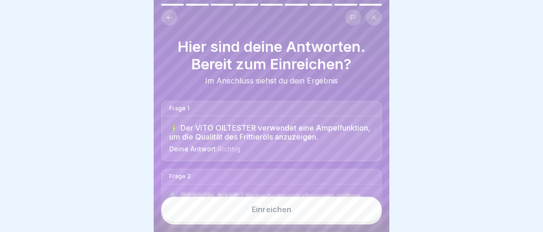
click at [326, 209] on button "Einreichen" at bounding box center [271, 209] width 221 height 25
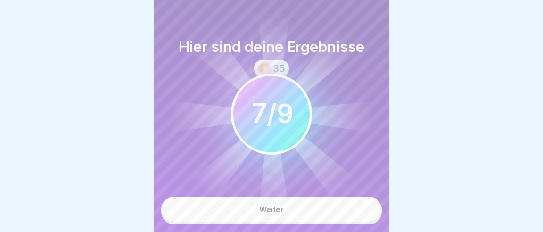
click at [297, 209] on icon at bounding box center [272, 114] width 208 height 208
click at [280, 212] on icon at bounding box center [274, 165] width 32 height 103
click at [275, 216] on icon at bounding box center [272, 114] width 208 height 208
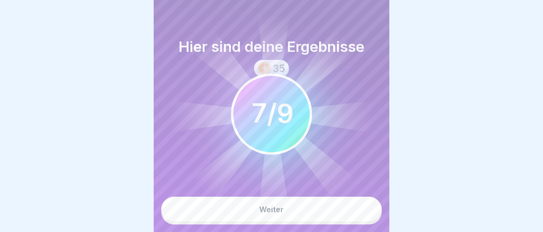
click at [275, 216] on icon at bounding box center [272, 114] width 208 height 208
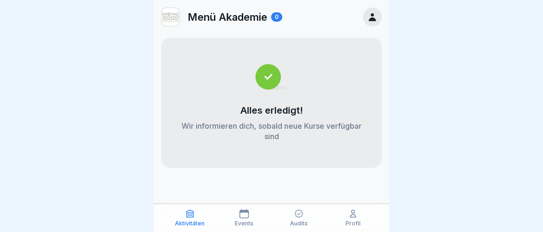
click at [240, 175] on div "Menü Akademie 0 Alles erledigt! Wir informieren dich, sobald neue Kurse verfügb…" at bounding box center [272, 116] width 236 height 232
click at [303, 217] on icon at bounding box center [298, 213] width 9 height 9
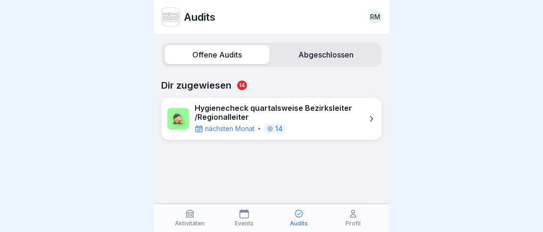
click at [375, 114] on icon at bounding box center [370, 118] width 9 height 9
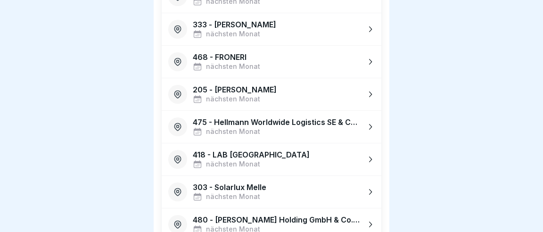
scroll to position [321, 0]
